Goal: Information Seeking & Learning: Find specific page/section

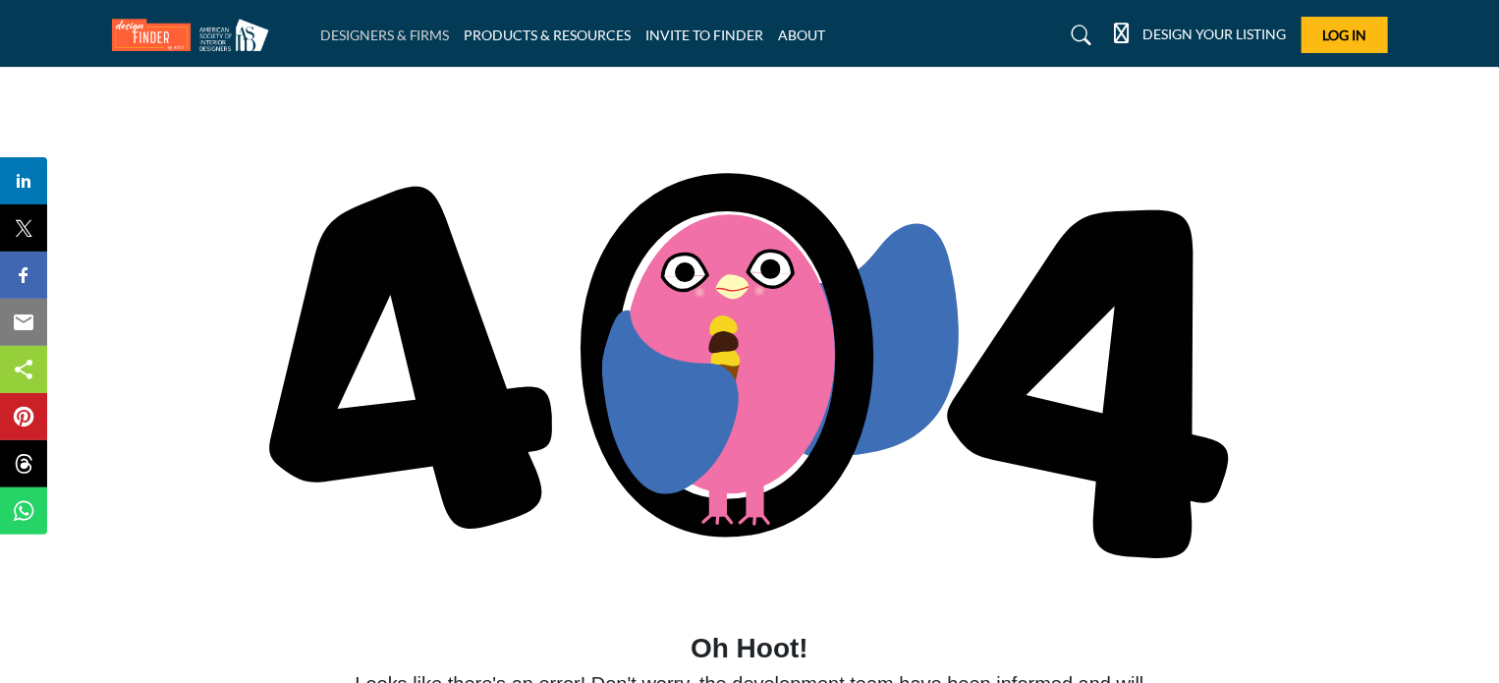
click at [419, 27] on link "DESIGNERS & FIRMS" at bounding box center [385, 35] width 130 height 17
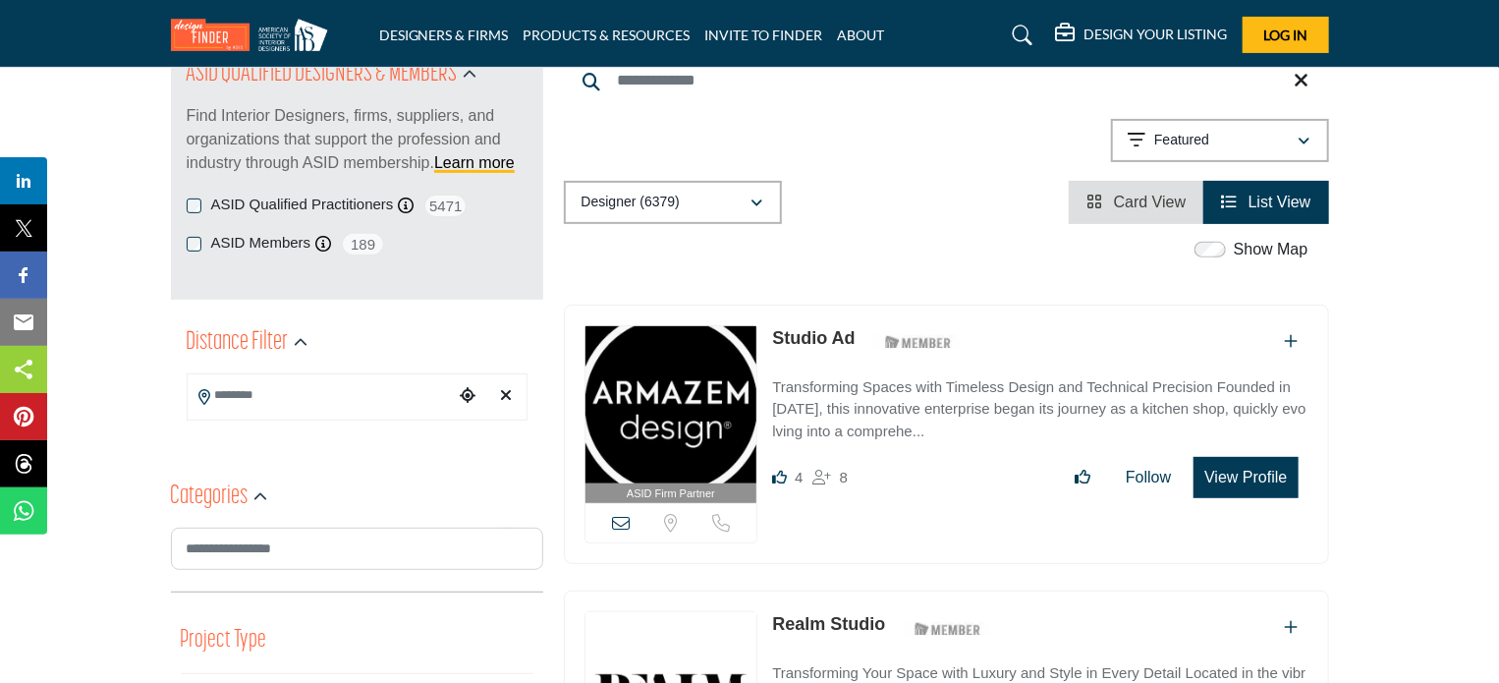
scroll to position [199, 0]
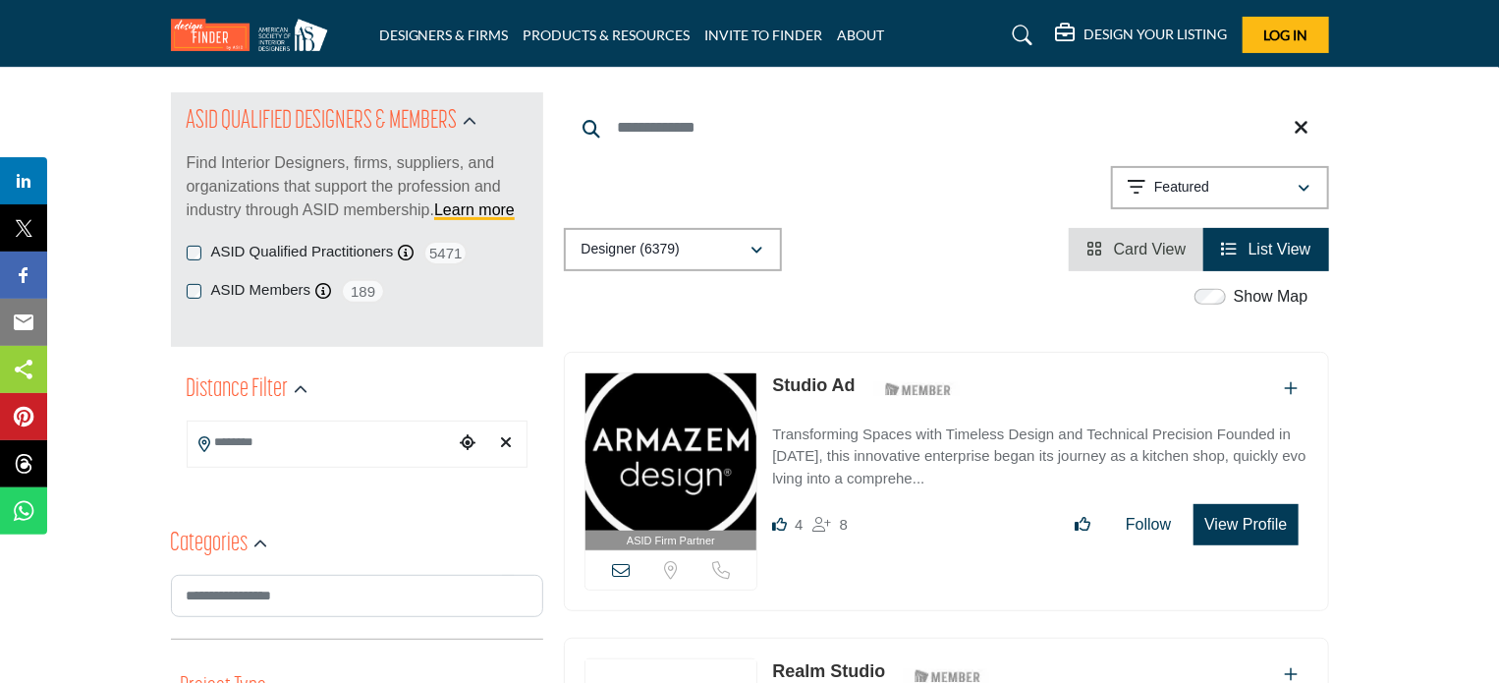
click at [1083, 251] on li "Card View" at bounding box center [1136, 249] width 135 height 43
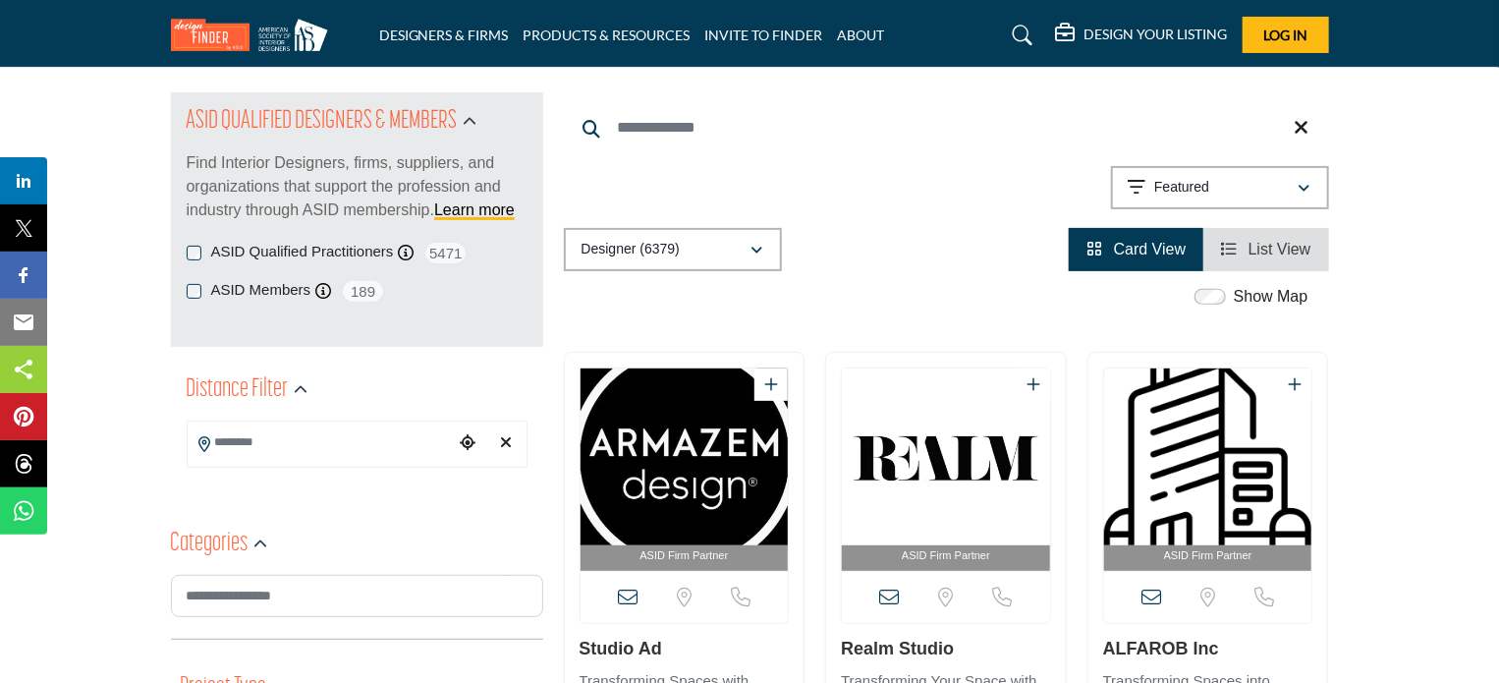
click at [1289, 247] on span "List View" at bounding box center [1280, 249] width 63 height 17
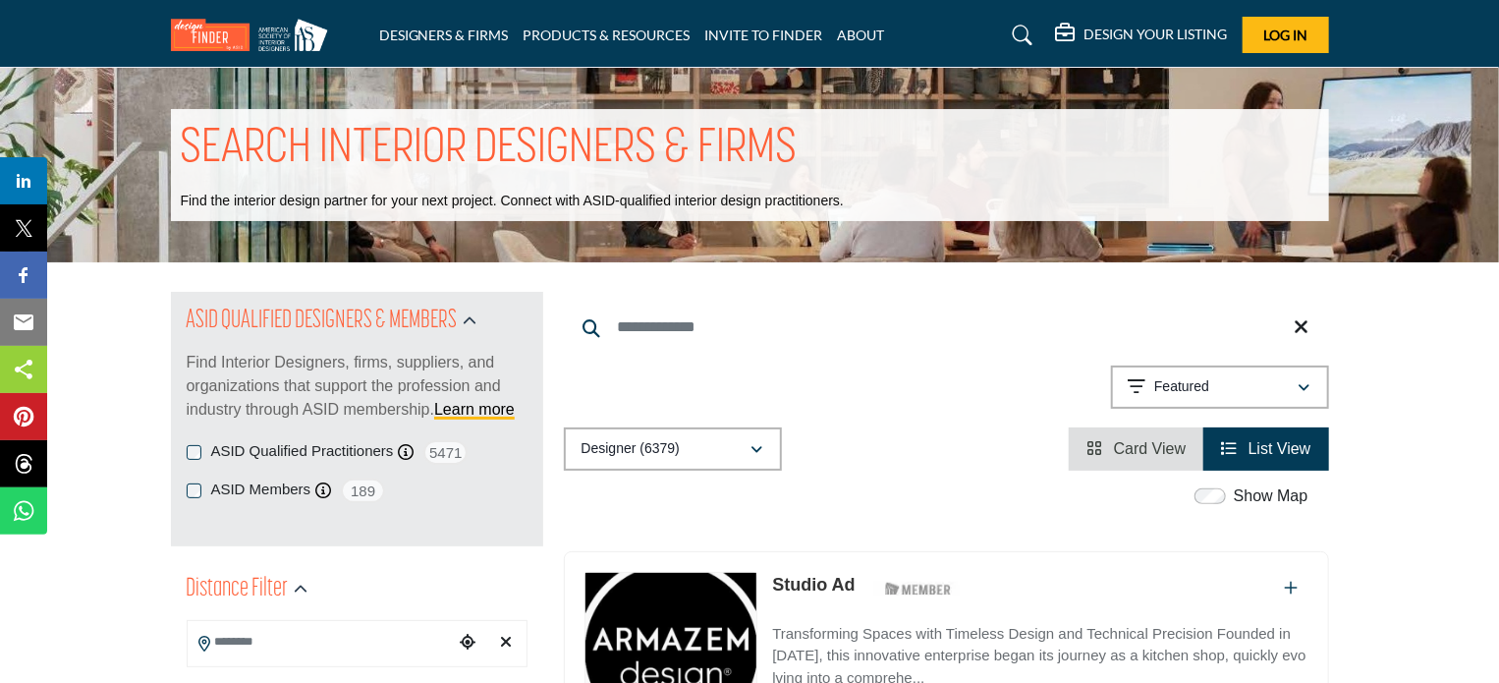
click at [1022, 35] on icon at bounding box center [1023, 36] width 20 height 20
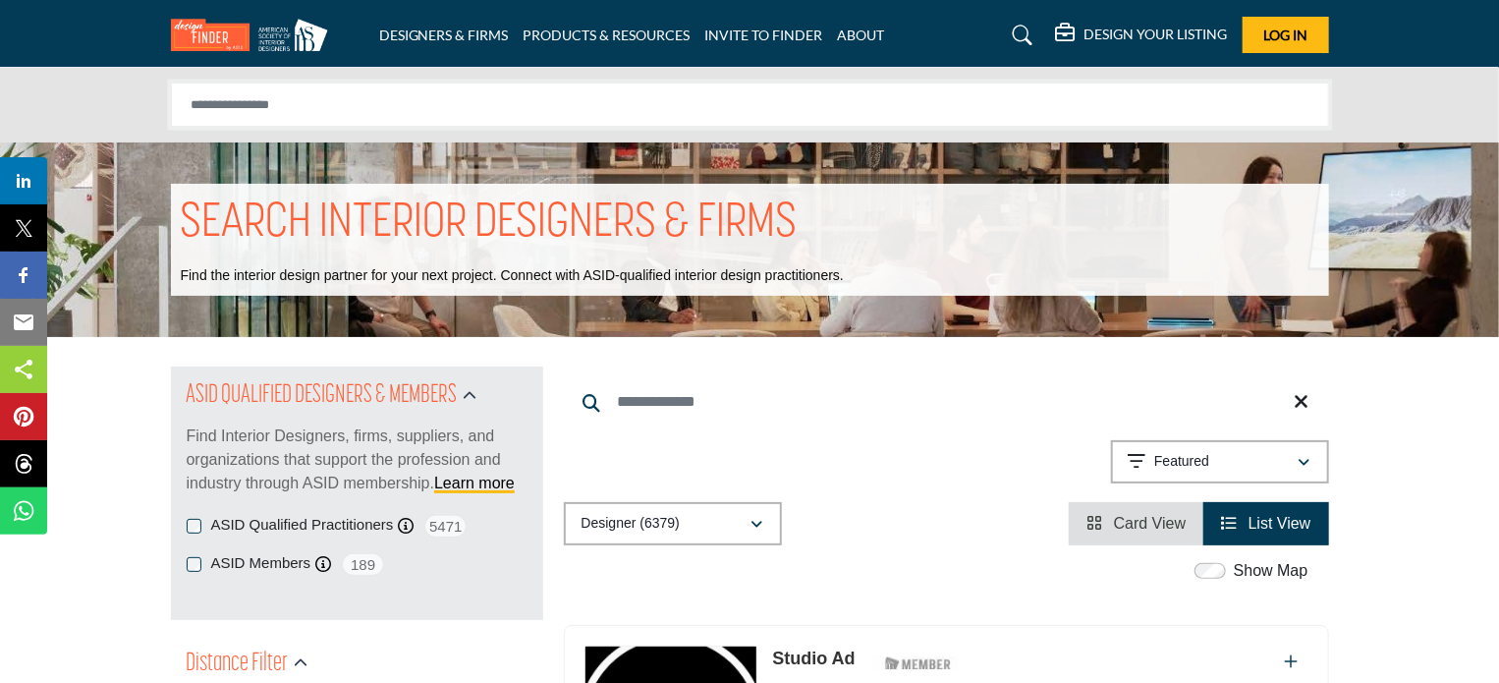
click at [553, 106] on input "Search Solutions" at bounding box center [750, 105] width 1158 height 44
type input "**********"
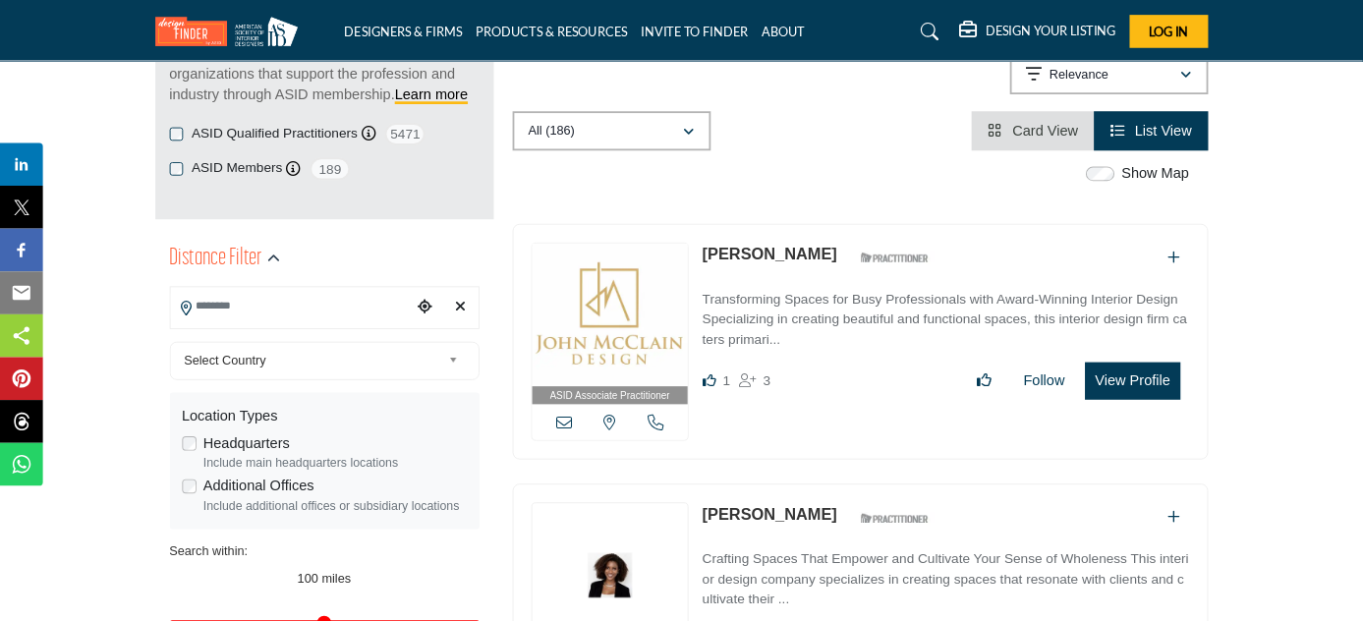
scroll to position [305, 0]
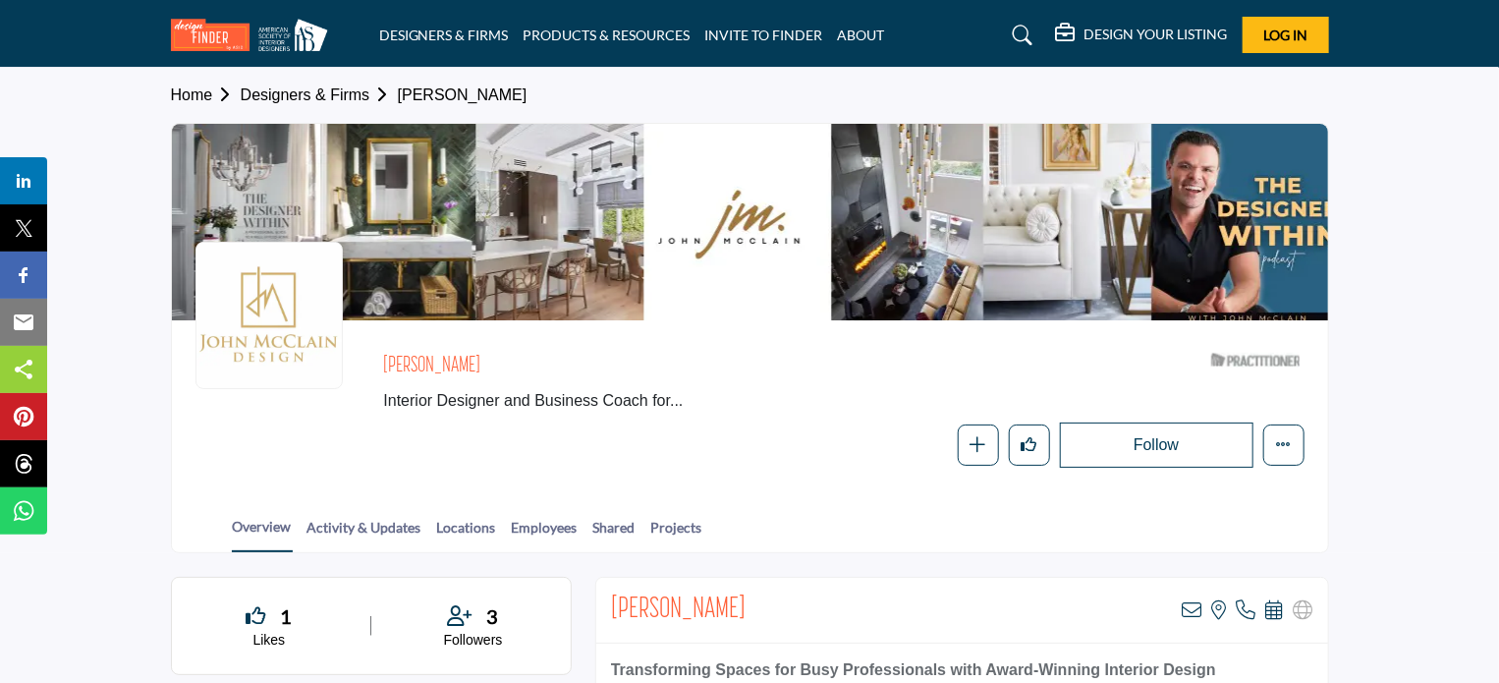
click at [674, 399] on span "Interior Designer and Business Coach for..." at bounding box center [697, 401] width 629 height 24
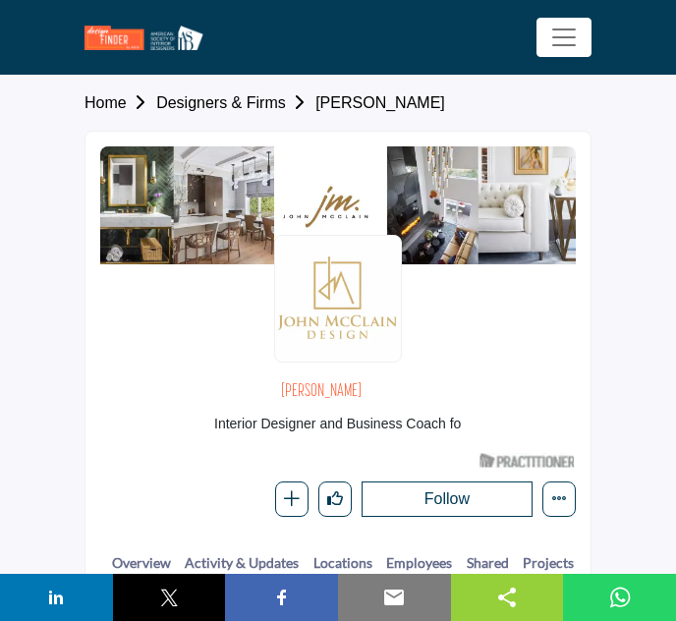
click at [623, 316] on section "Home Designers & Firms John McClain John McClain Interior Designer and Business…" at bounding box center [338, 341] width 676 height 531
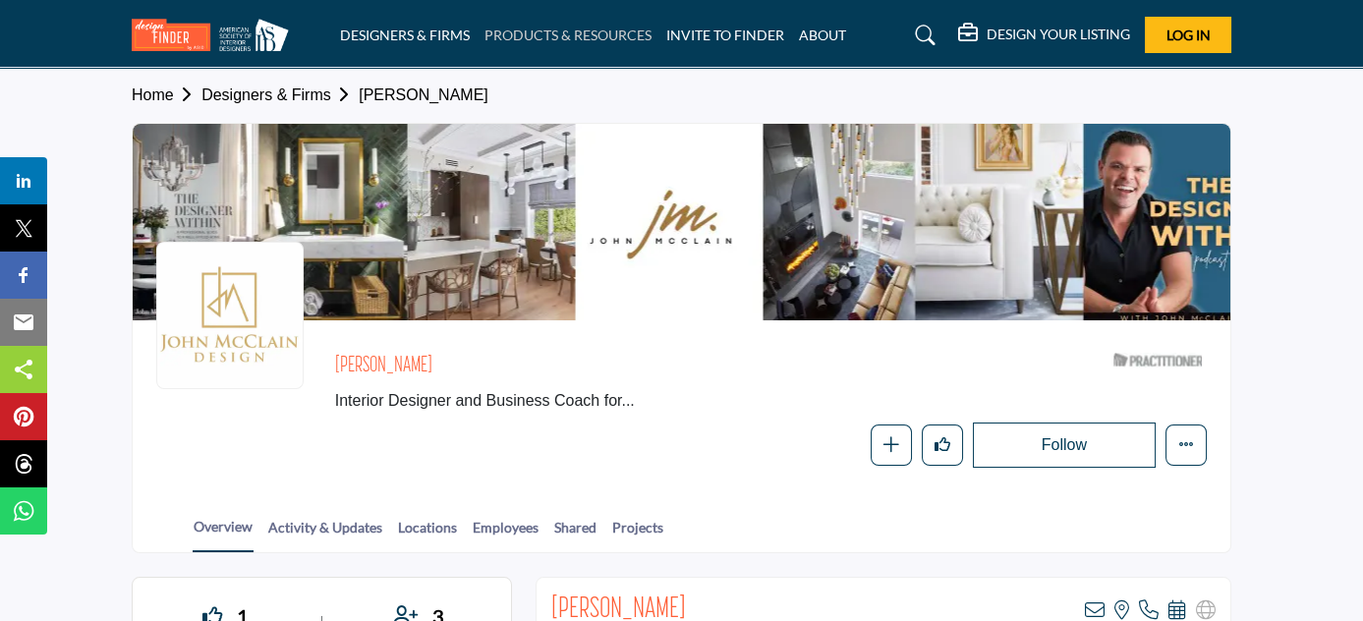
click at [532, 28] on link "PRODUCTS & RESOURCES" at bounding box center [567, 35] width 167 height 17
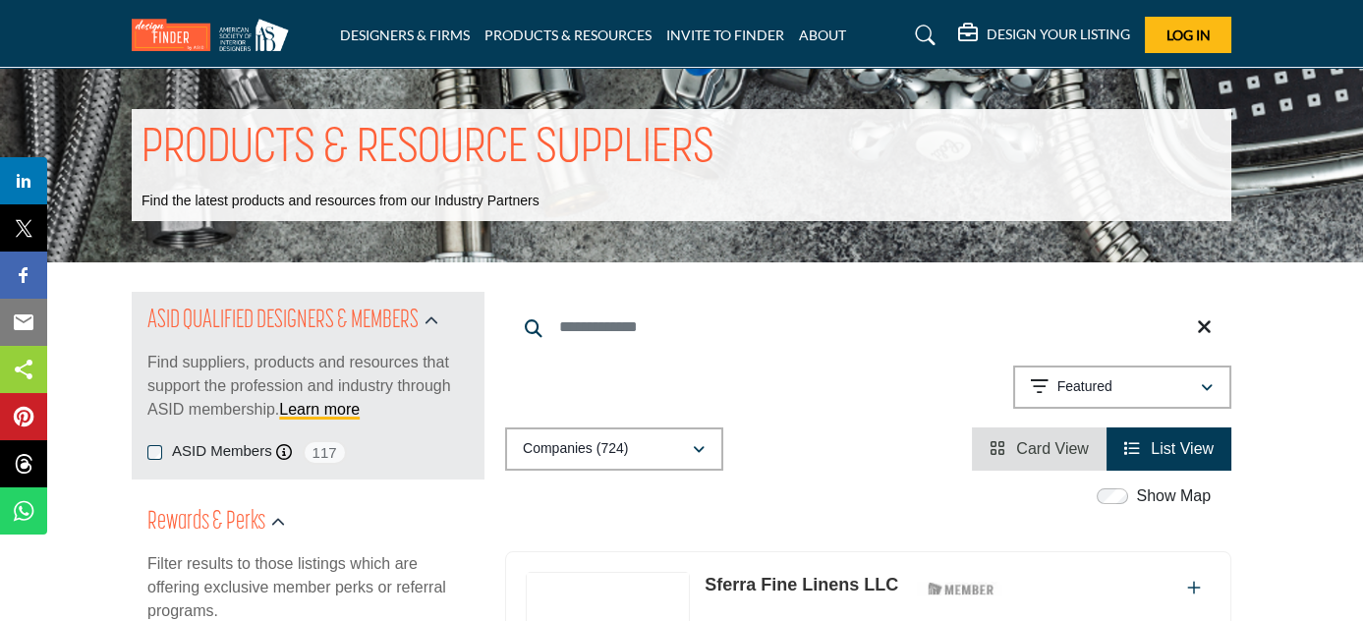
click at [920, 39] on icon at bounding box center [926, 36] width 20 height 20
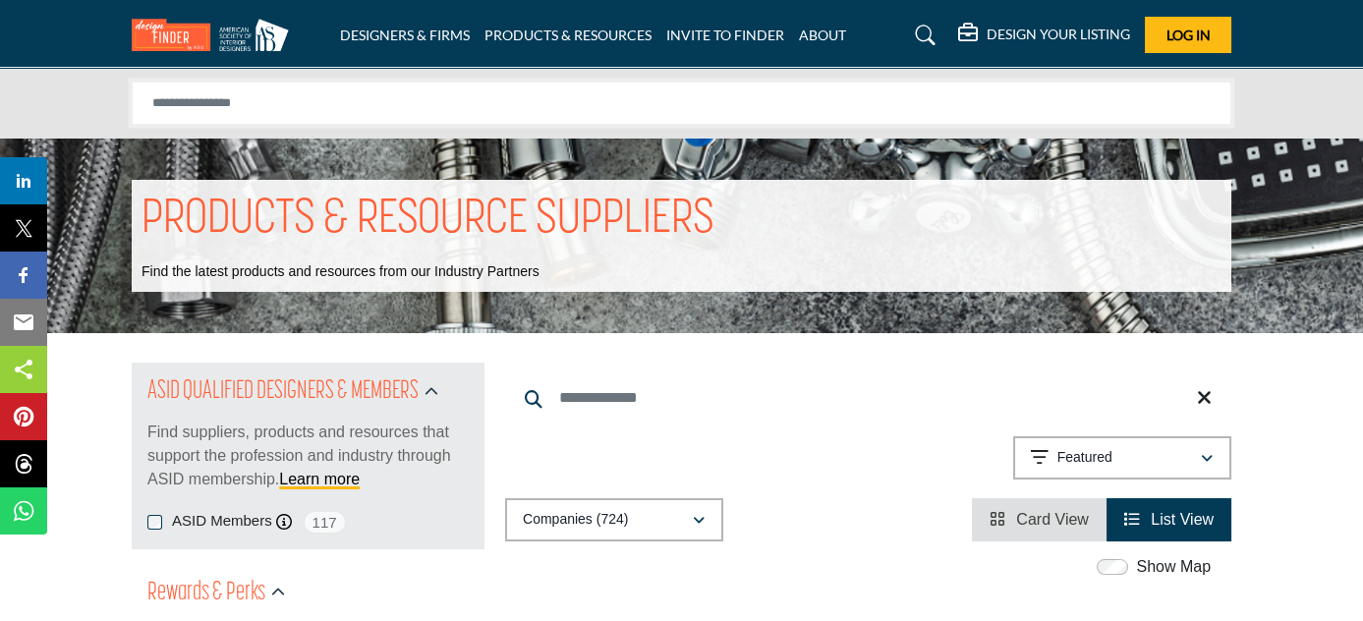
click at [793, 91] on input "Search Solutions" at bounding box center [681, 103] width 1099 height 43
type input "**********"
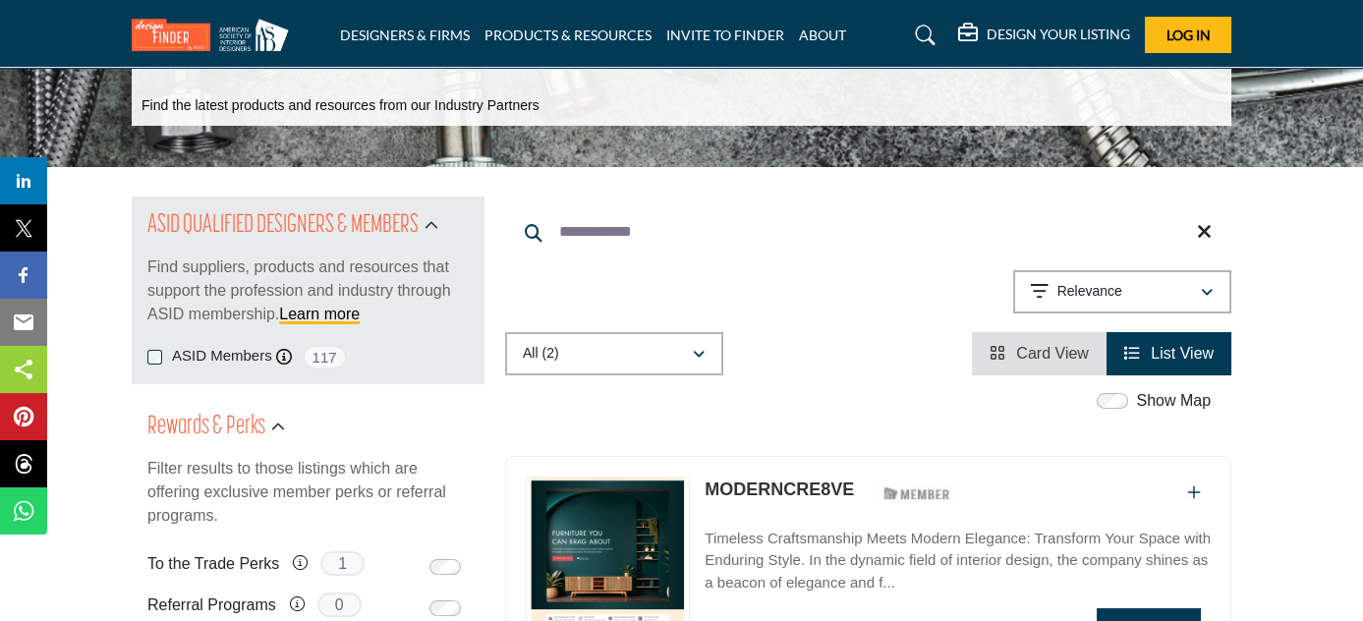
click at [791, 484] on link "MODERNCRE8VE" at bounding box center [778, 489] width 149 height 20
